Goal: Task Accomplishment & Management: Manage account settings

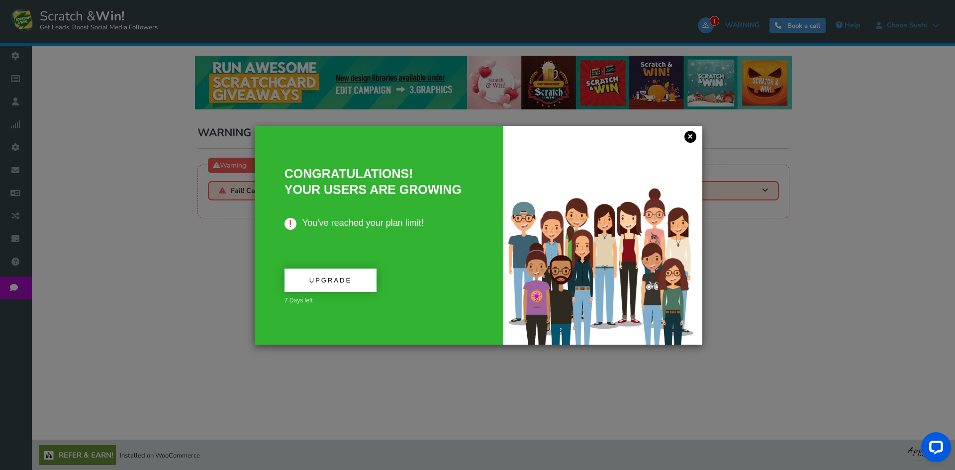
click at [687, 137] on link "×" at bounding box center [691, 137] width 12 height 12
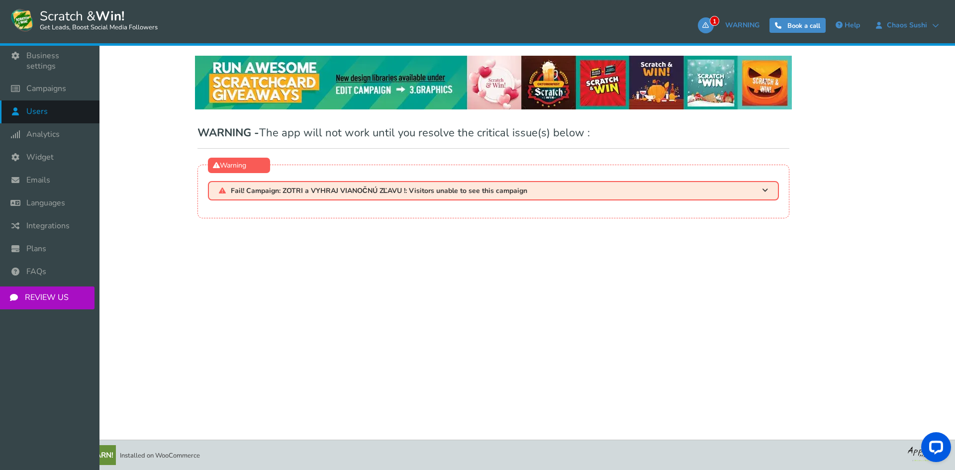
click at [52, 109] on link "Users" at bounding box center [50, 112] width 100 height 23
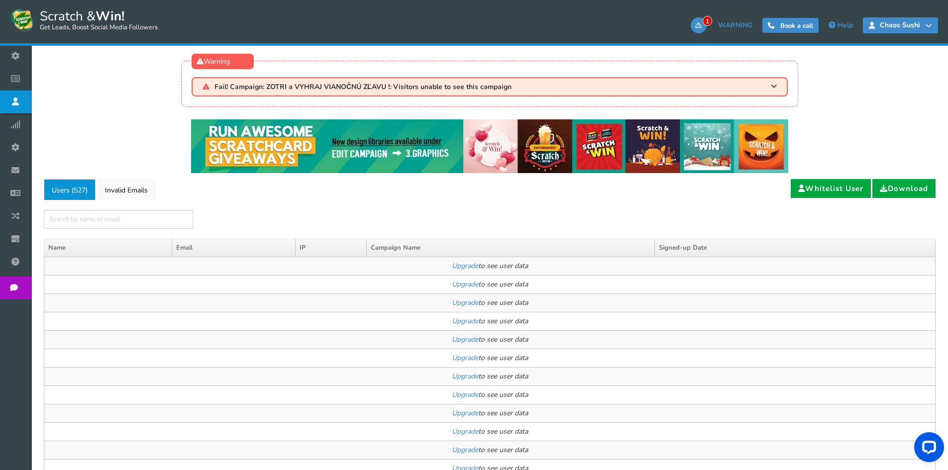
click at [916, 27] on span "Chaos Sushi" at bounding box center [900, 25] width 50 height 8
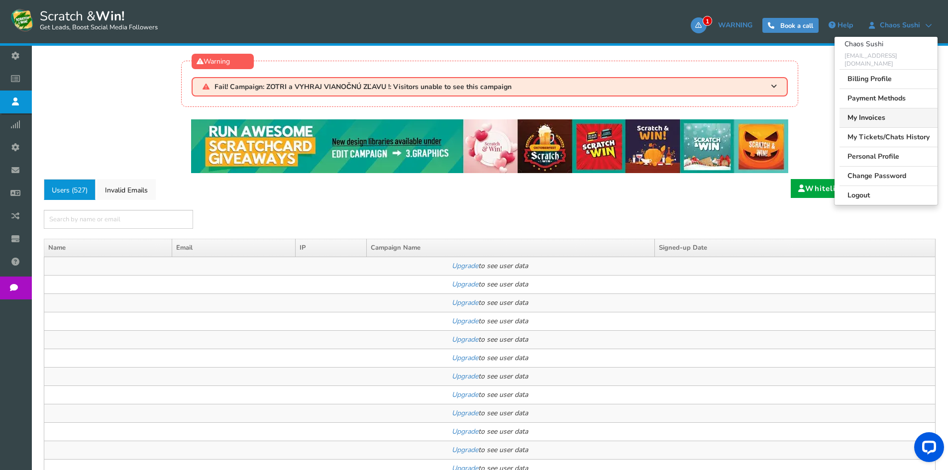
click at [879, 108] on link "My Invoices" at bounding box center [888, 117] width 98 height 19
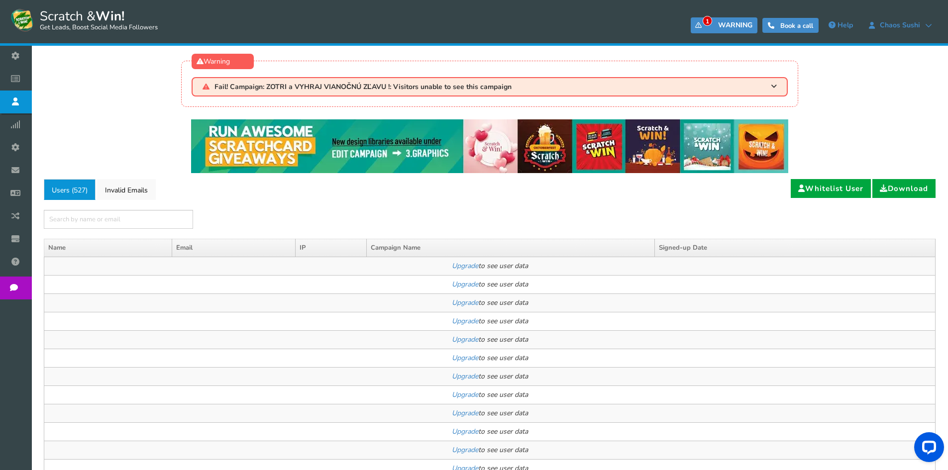
click at [715, 26] on link "1 WARNING" at bounding box center [724, 25] width 67 height 16
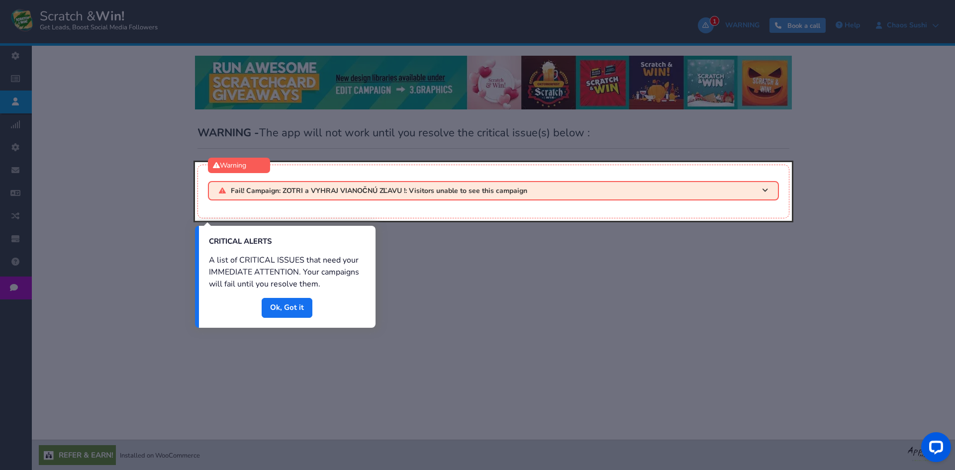
click at [642, 263] on div at bounding box center [477, 235] width 955 height 470
click at [830, 28] on div at bounding box center [477, 235] width 955 height 470
click at [299, 310] on link "Done" at bounding box center [287, 308] width 51 height 20
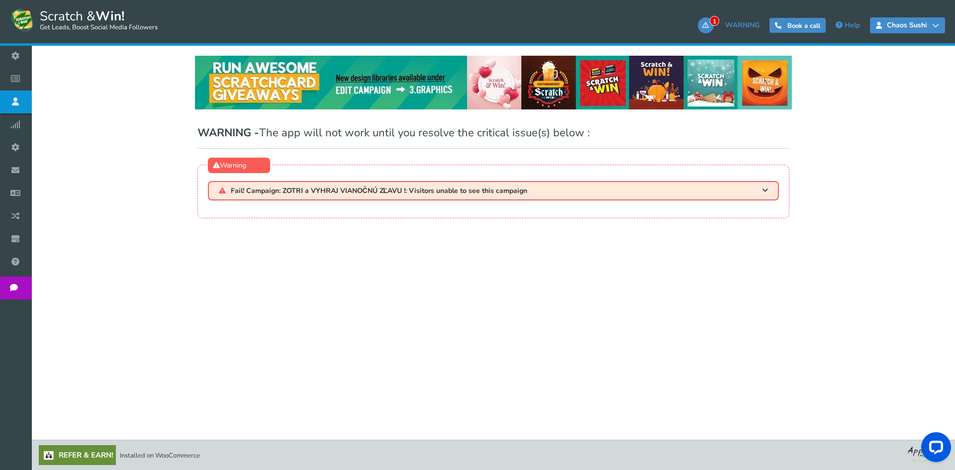
click at [932, 24] on icon at bounding box center [935, 25] width 7 height 7
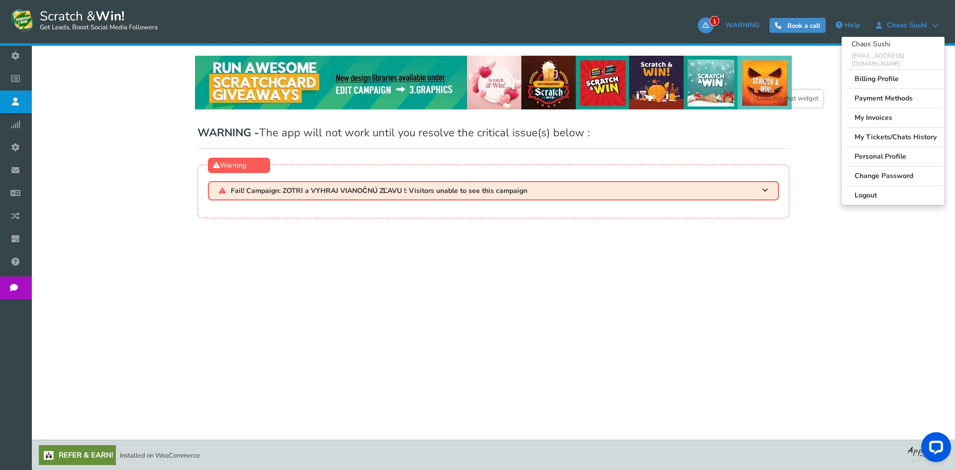
click at [878, 187] on body at bounding box center [857, 292] width 195 height 355
click at [864, 188] on body at bounding box center [857, 292] width 195 height 355
click at [789, 275] on div "NOTE: Scratch and Win plugin is deleted or deactivated. Please check and re-ins…" at bounding box center [493, 230] width 909 height 369
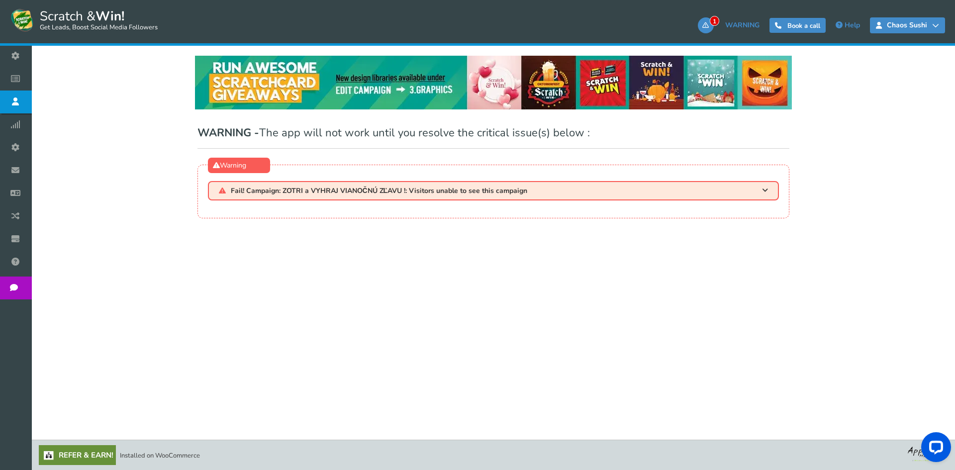
click at [896, 29] on span "Chaos Sushi" at bounding box center [907, 25] width 50 height 8
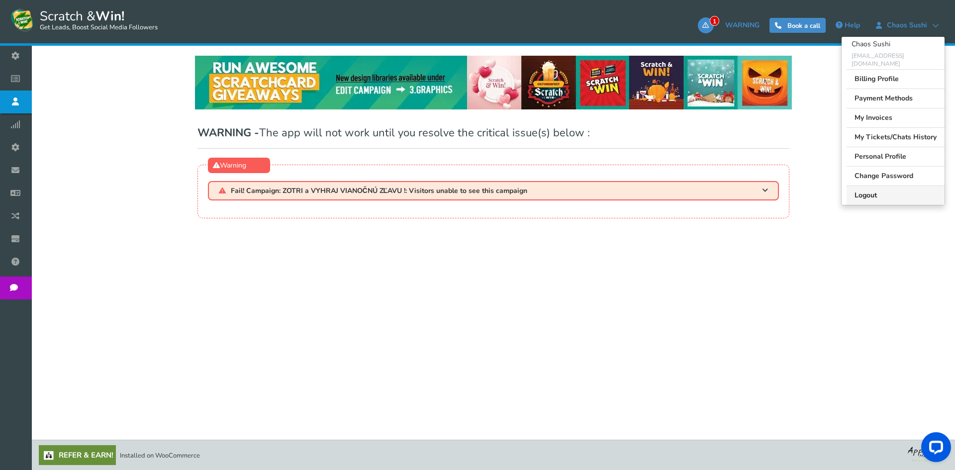
click at [871, 188] on link "Logout" at bounding box center [896, 195] width 98 height 19
